Goal: Navigation & Orientation: Go to known website

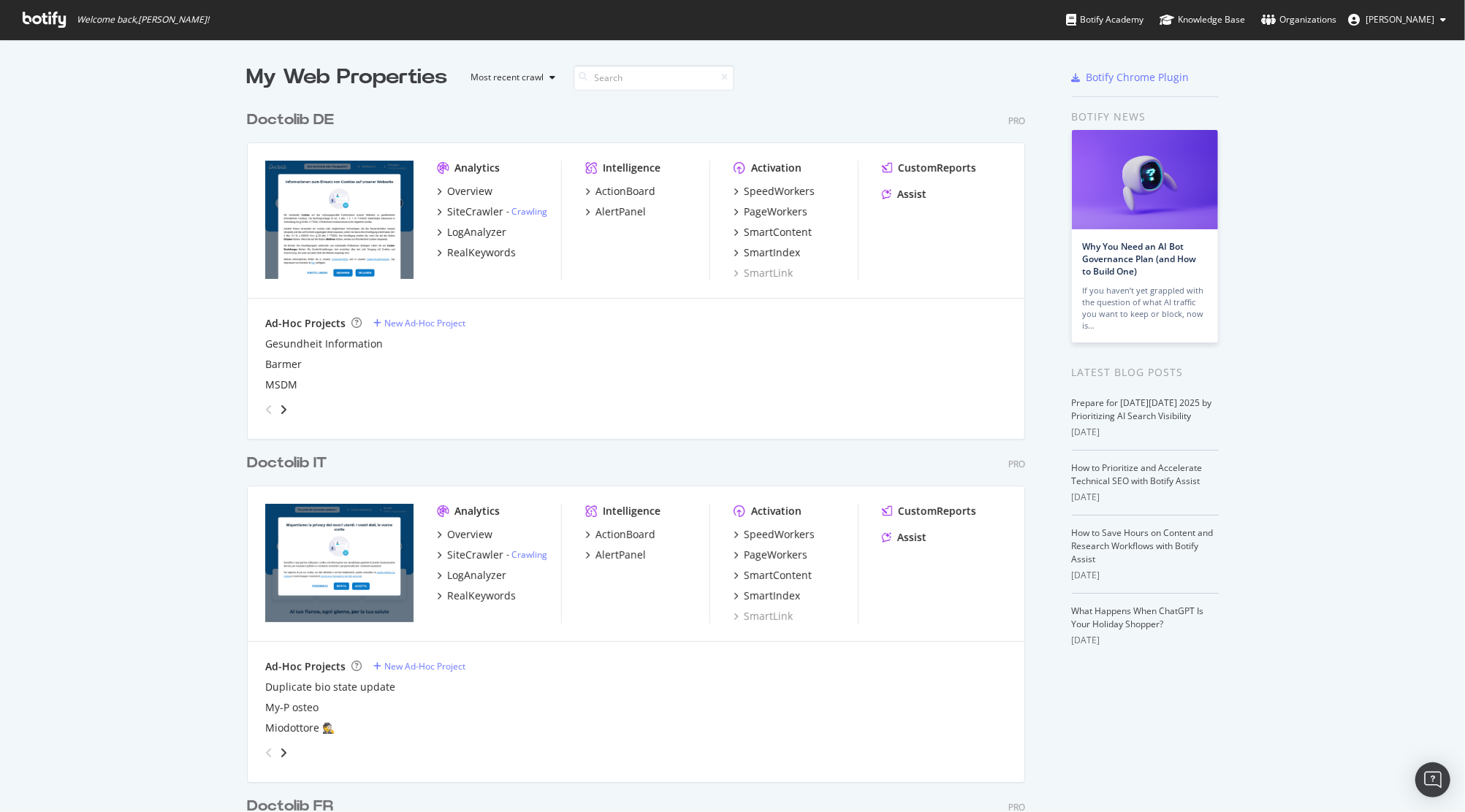
scroll to position [797, 1435]
click at [291, 459] on div "Doctolib IT" at bounding box center [287, 463] width 80 height 21
